Goal: Information Seeking & Learning: Learn about a topic

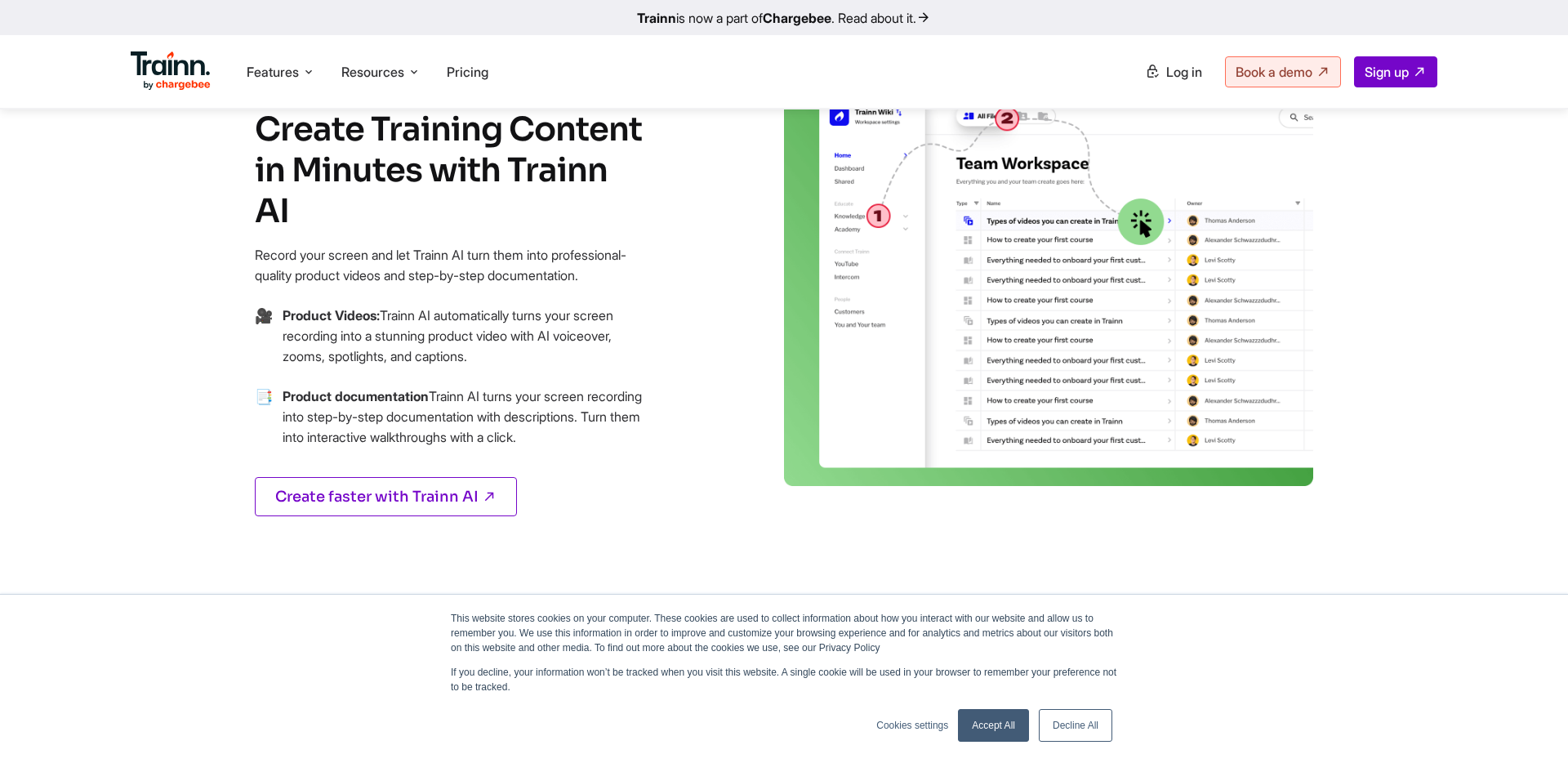
scroll to position [746, 0]
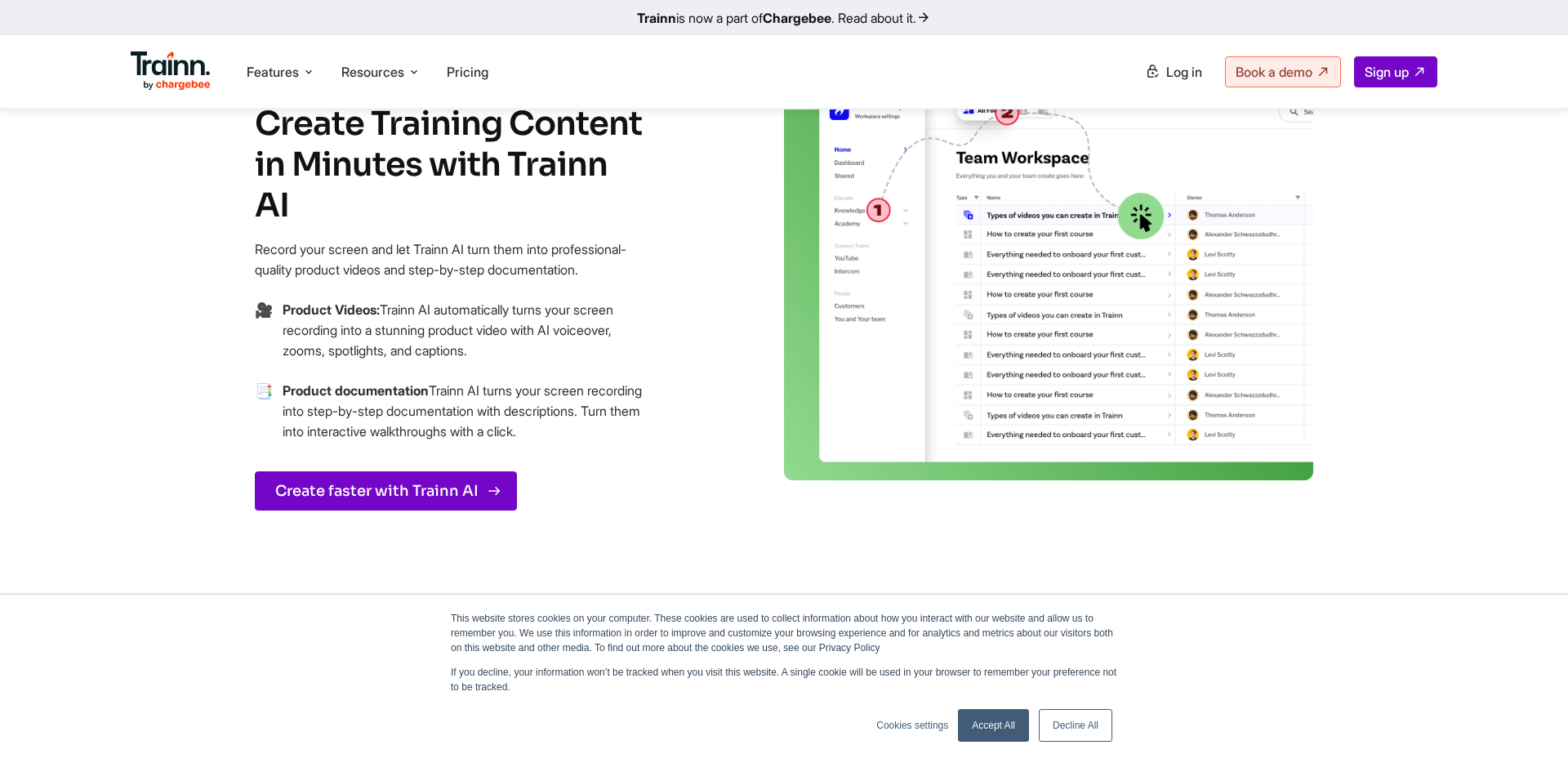
click at [441, 490] on link "Create faster with Trainn AI" at bounding box center [386, 491] width 262 height 39
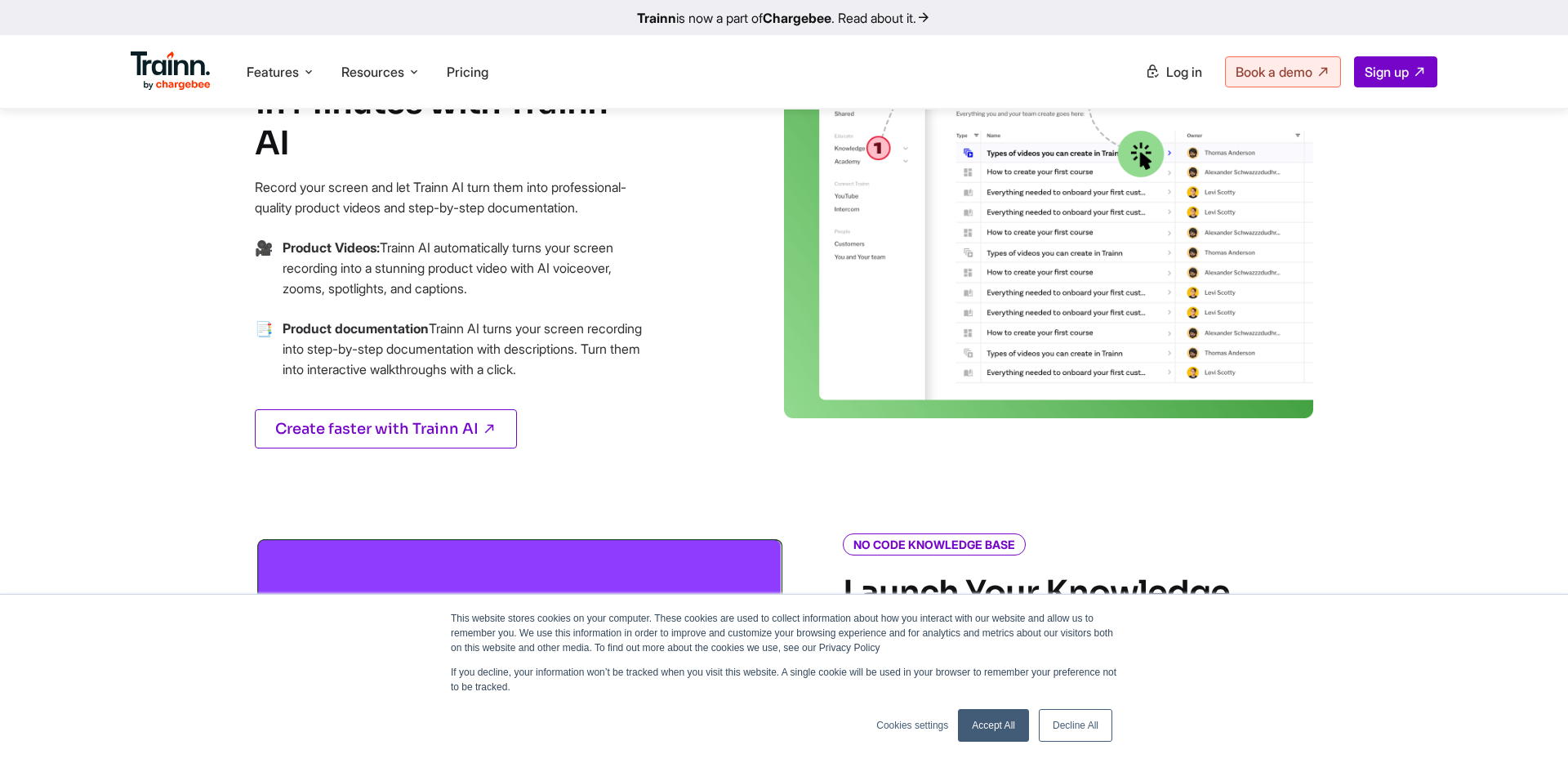
scroll to position [839, 0]
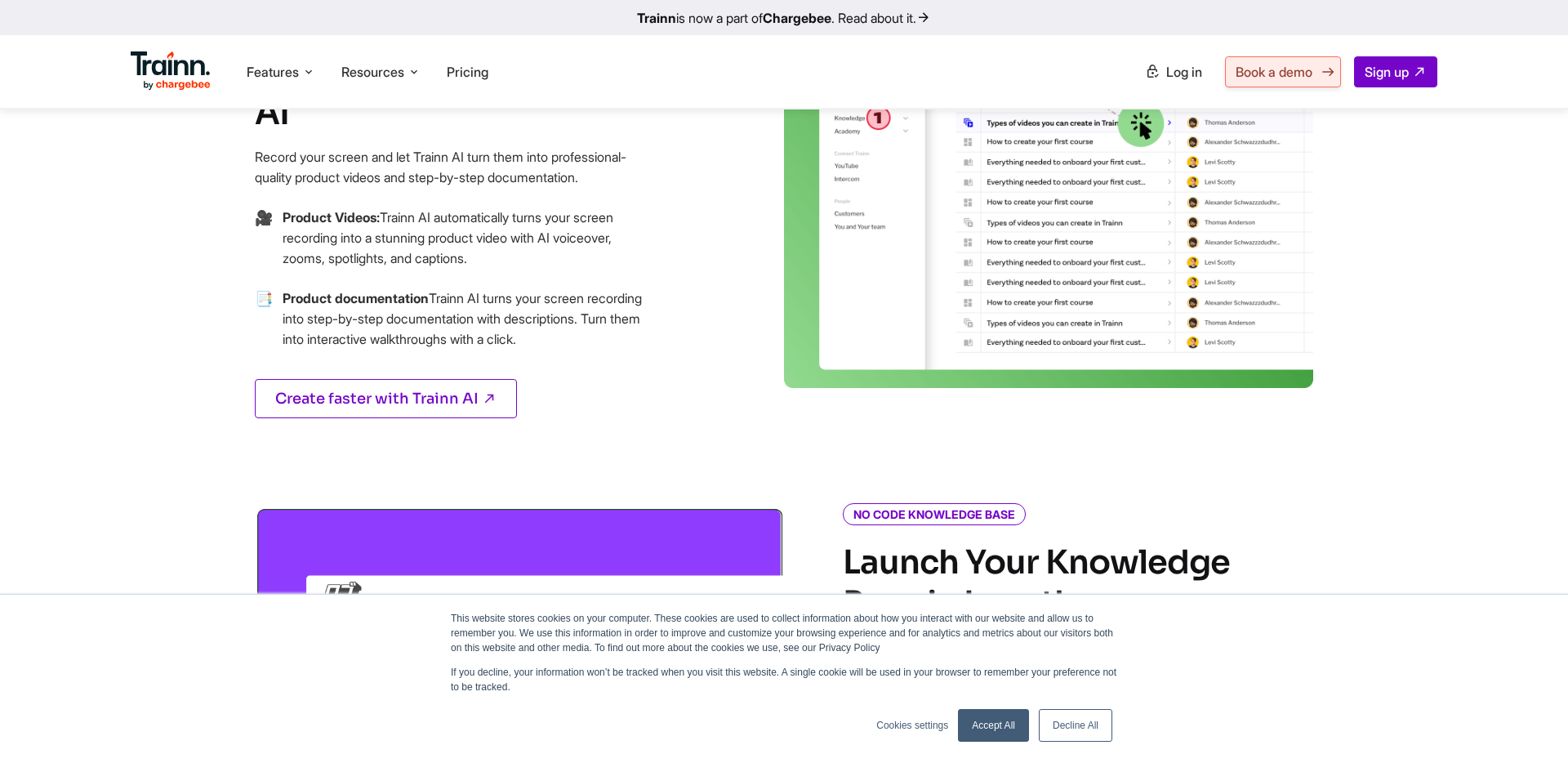
click at [1312, 78] on link "Book a demo" at bounding box center [1283, 72] width 116 height 31
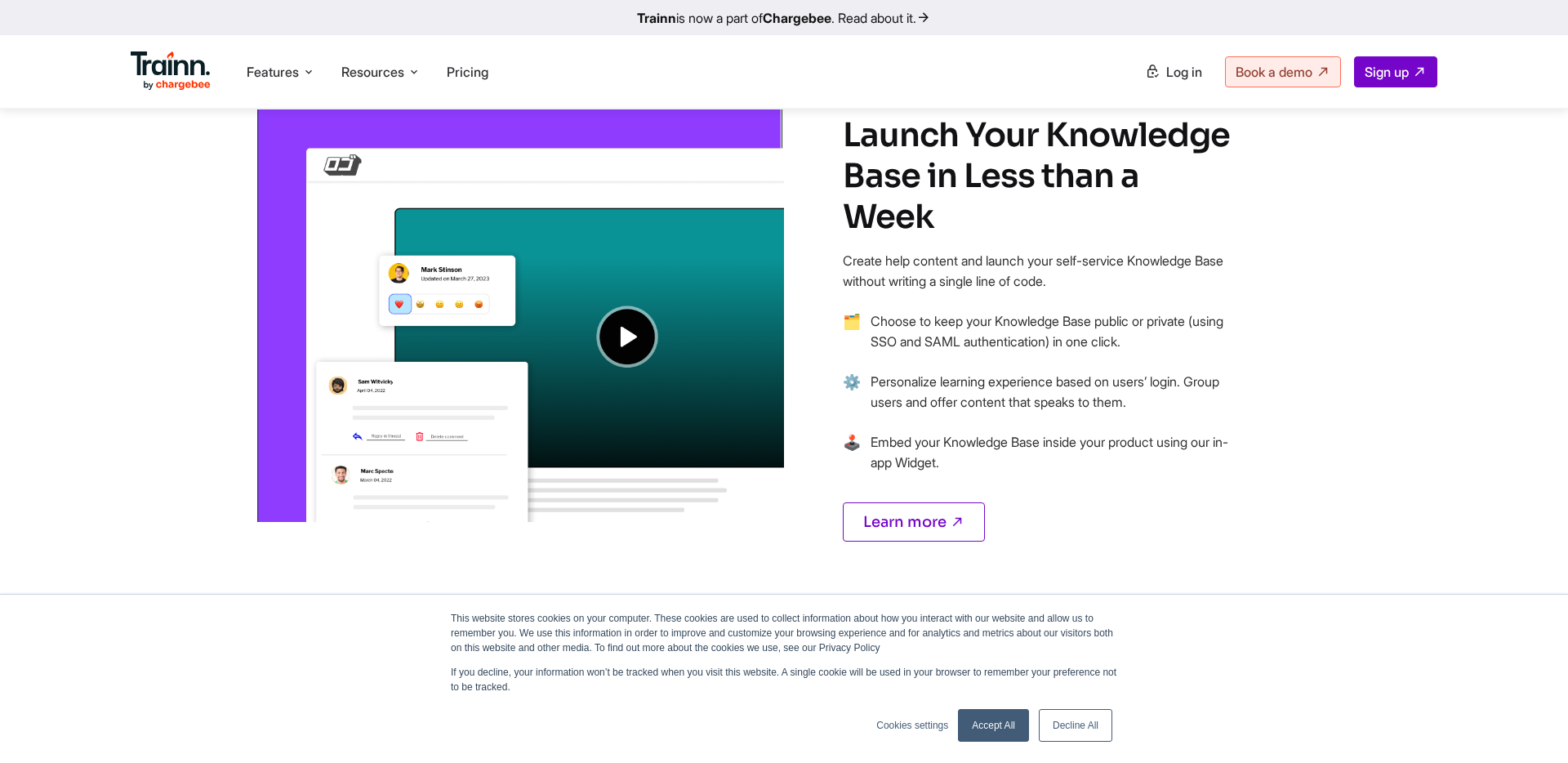
scroll to position [1324, 0]
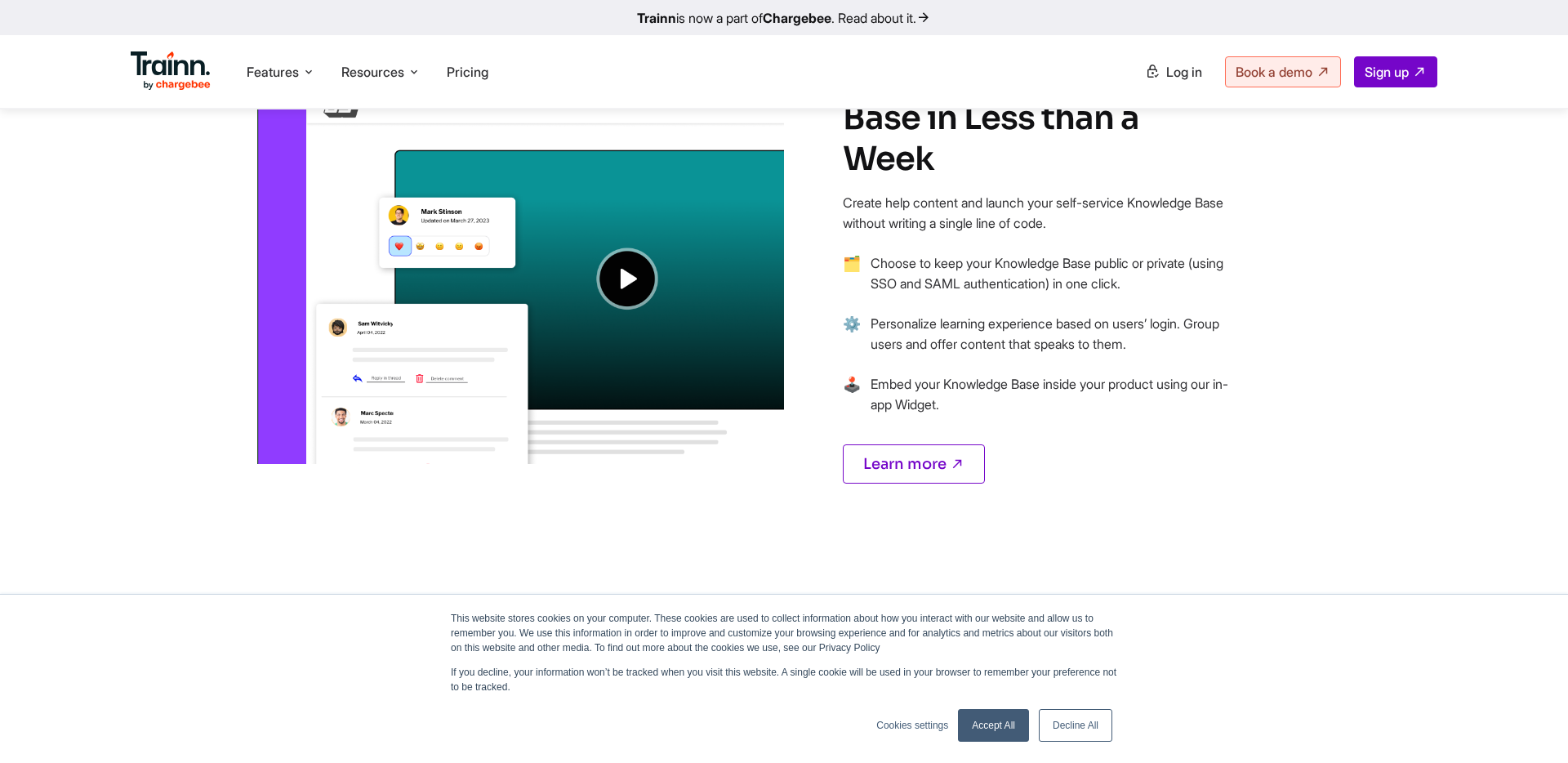
click at [642, 282] on img at bounding box center [519, 242] width 529 height 443
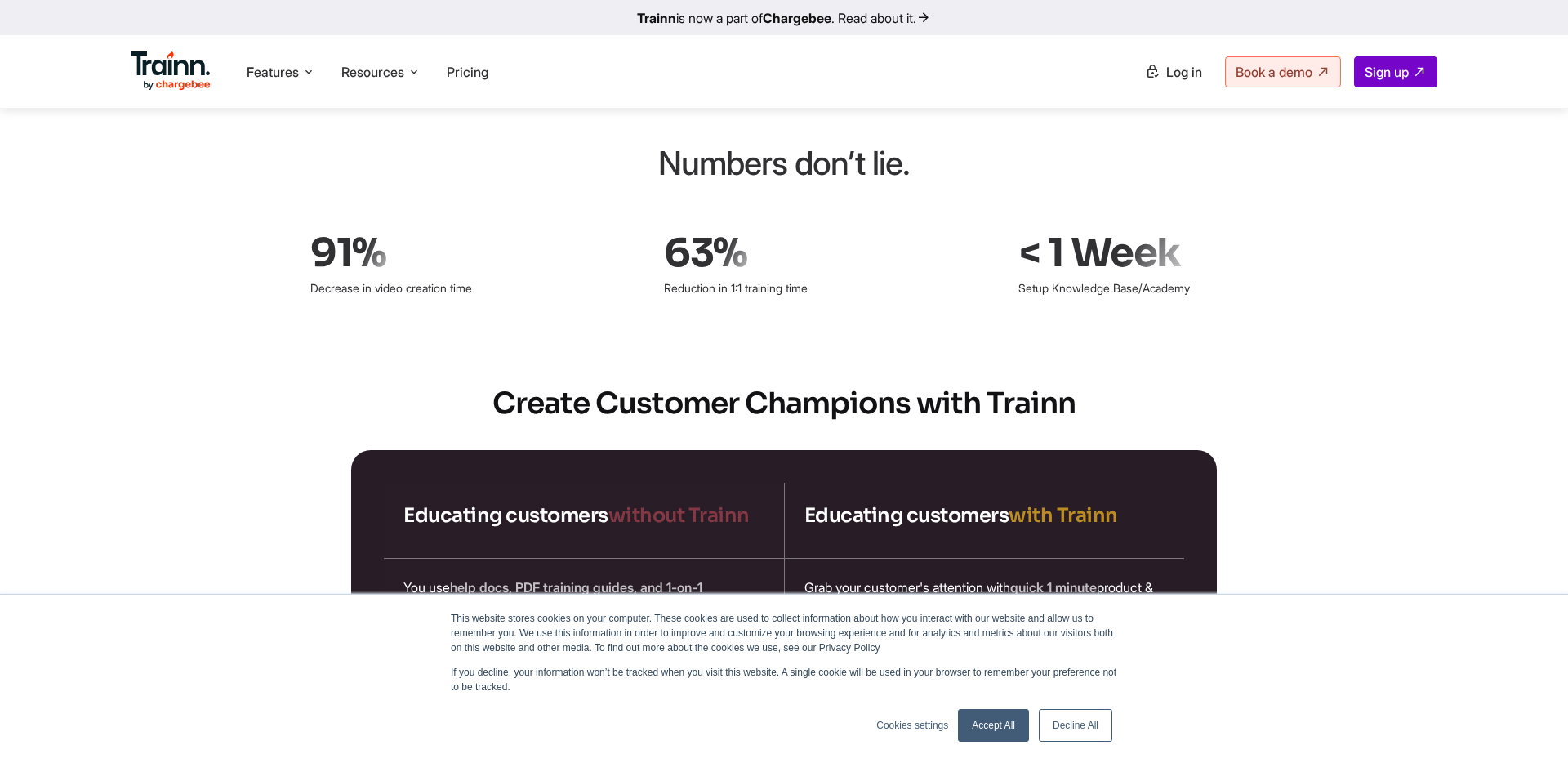
scroll to position [2445, 0]
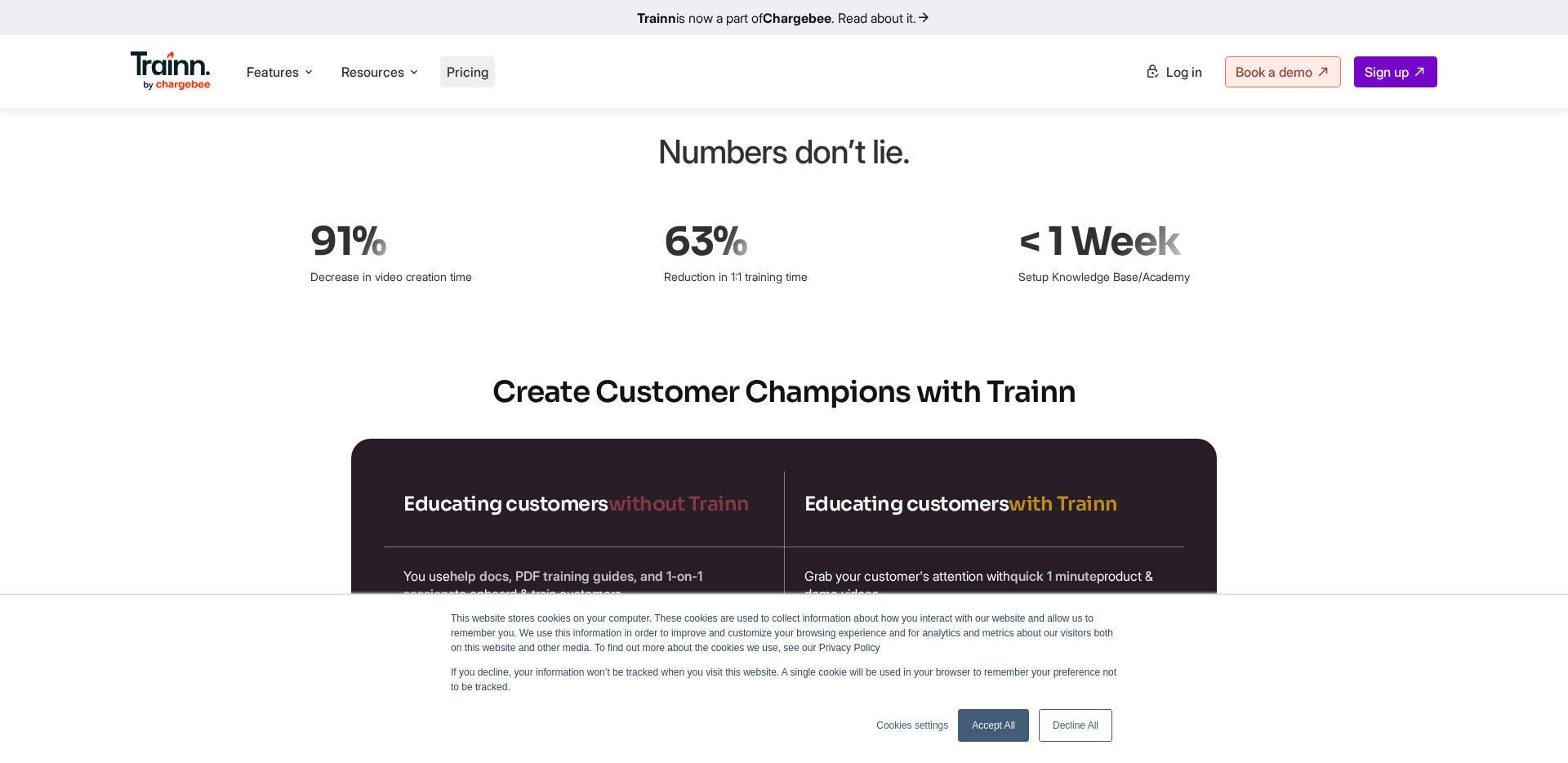
click at [483, 75] on span "Pricing" at bounding box center [468, 72] width 42 height 16
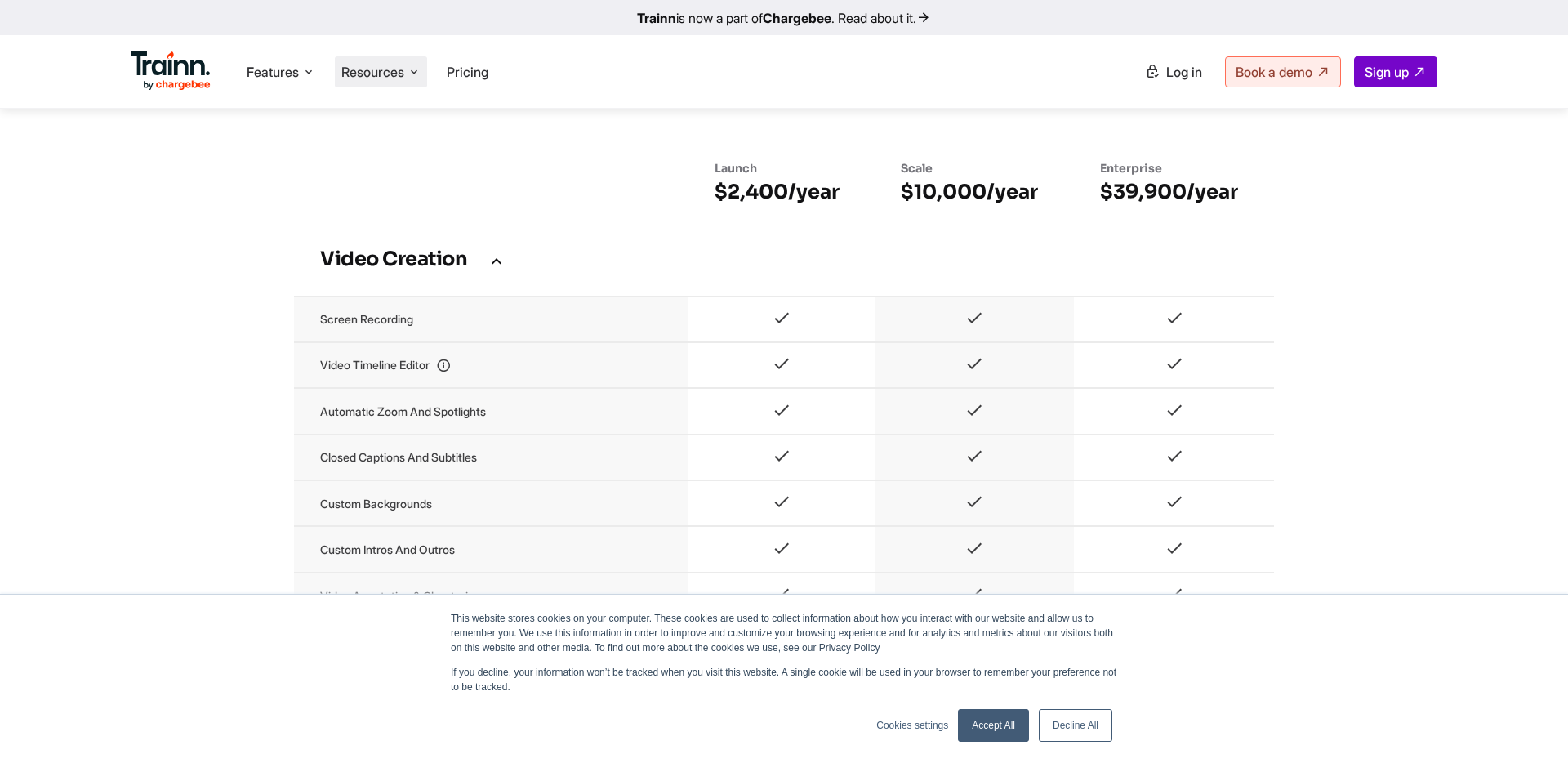
scroll to position [978, 0]
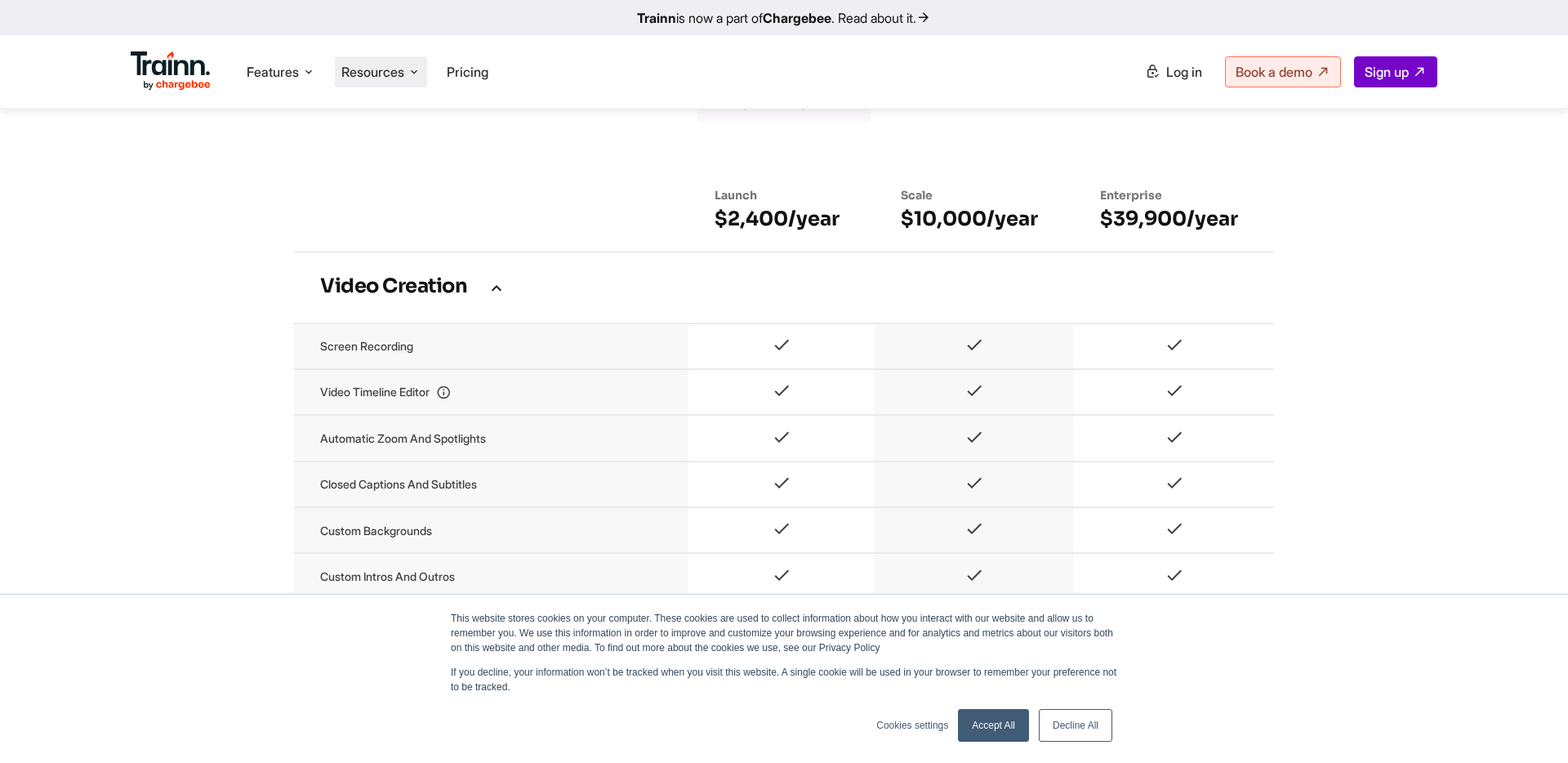
click at [386, 68] on span "Resources" at bounding box center [372, 72] width 63 height 18
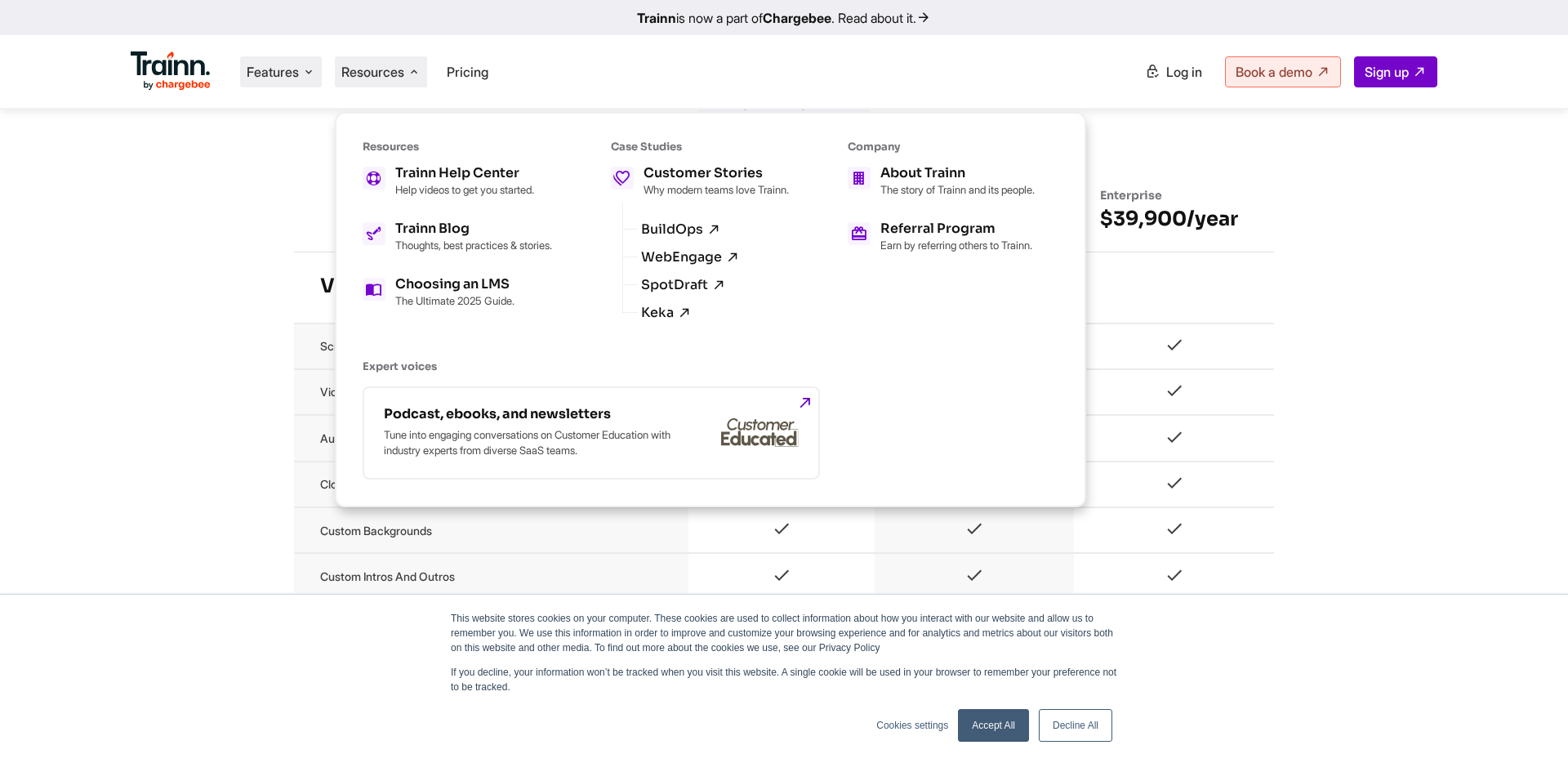
click at [289, 67] on span "Features" at bounding box center [272, 72] width 52 height 18
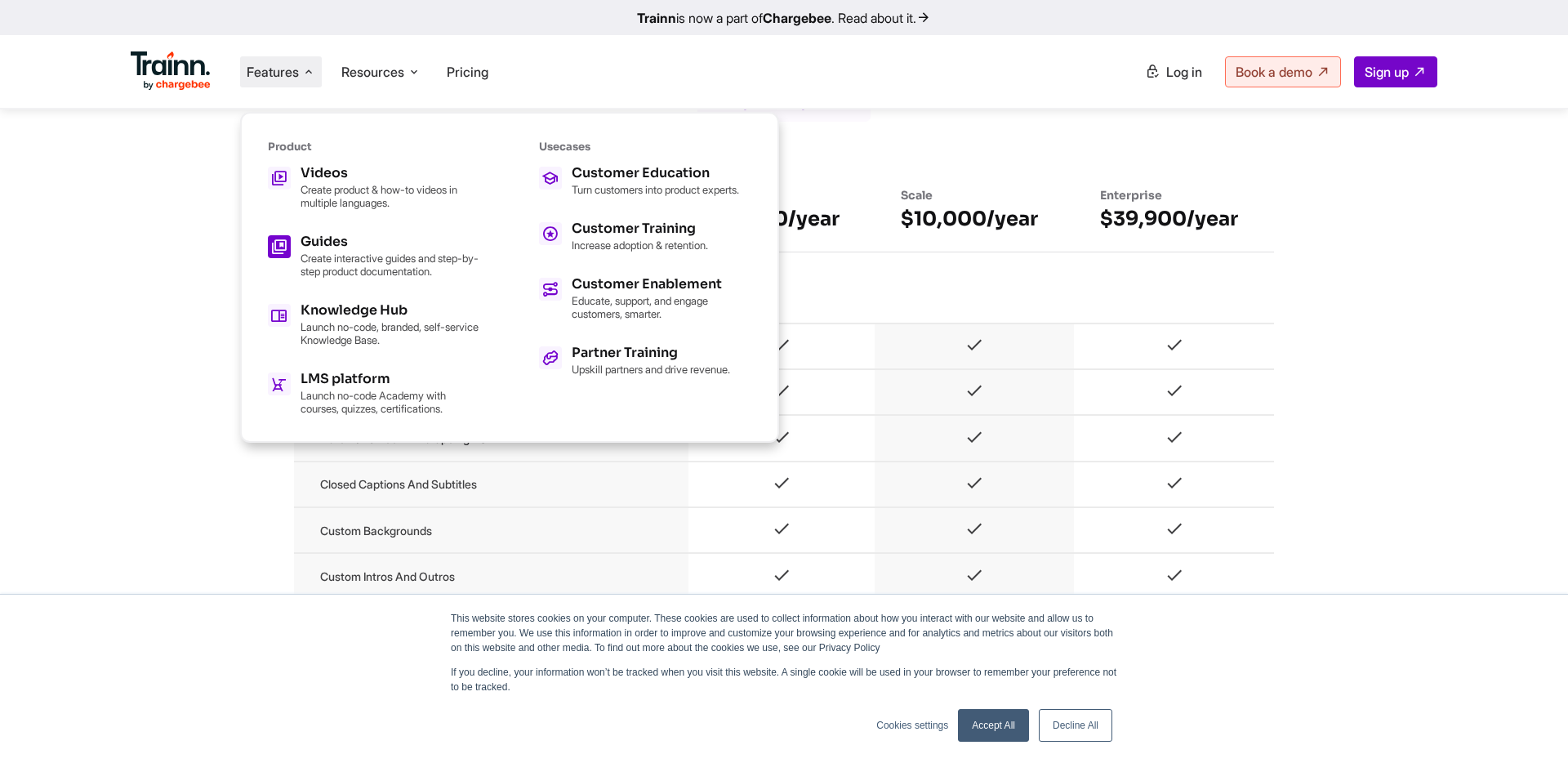
click at [414, 237] on h5 "Guides" at bounding box center [391, 241] width 179 height 13
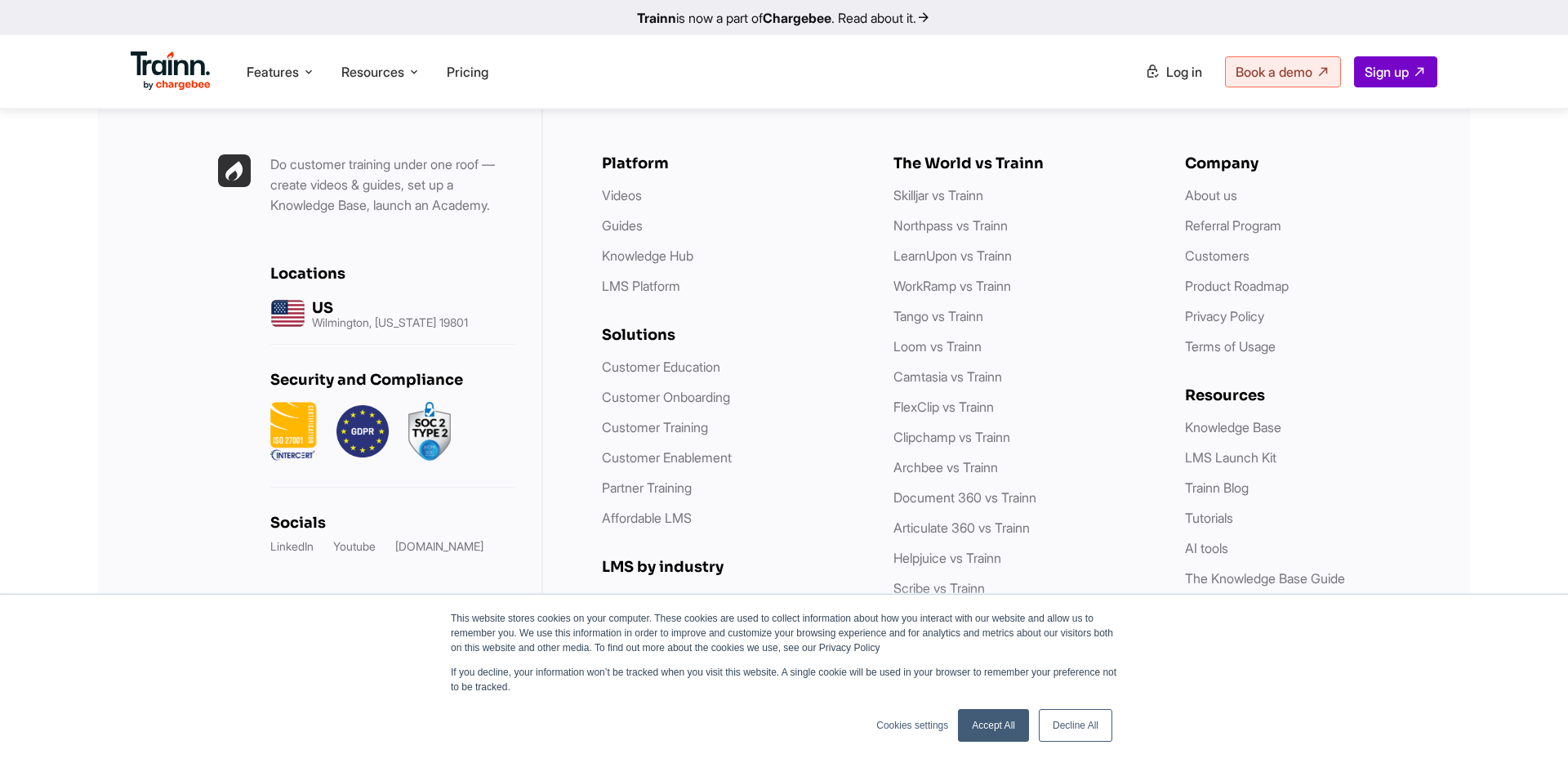
scroll to position [5067, 0]
